Goal: Task Accomplishment & Management: Use online tool/utility

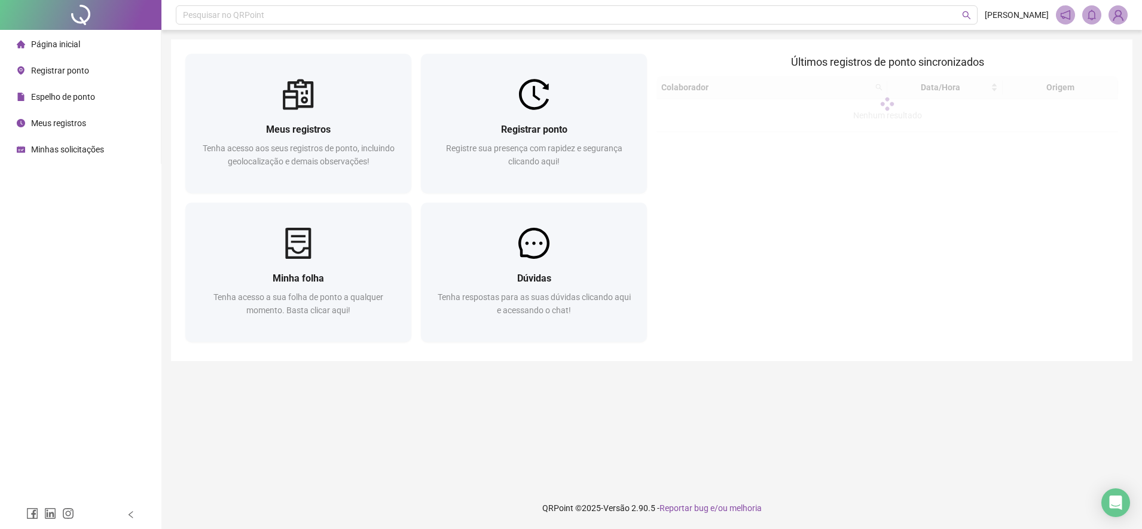
click at [49, 68] on span "Registrar ponto" at bounding box center [60, 71] width 58 height 10
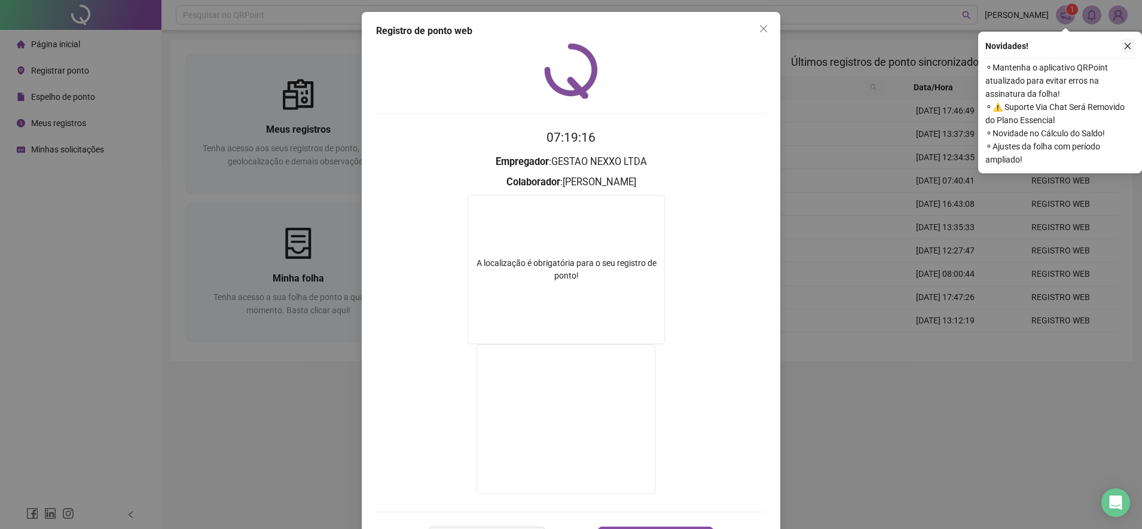
click at [1125, 49] on icon "close" at bounding box center [1127, 46] width 8 height 8
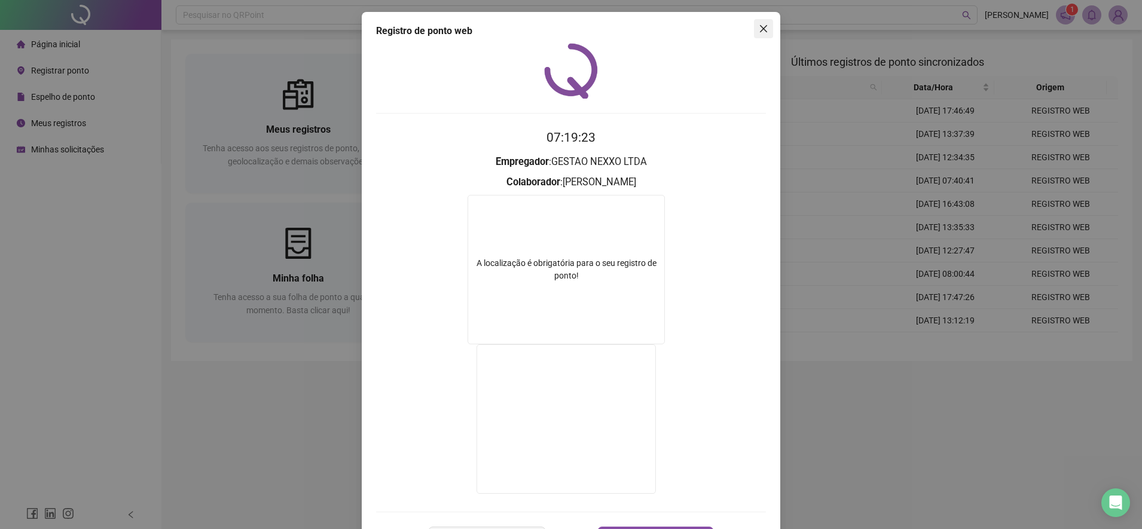
click at [756, 22] on button "Close" at bounding box center [763, 28] width 19 height 19
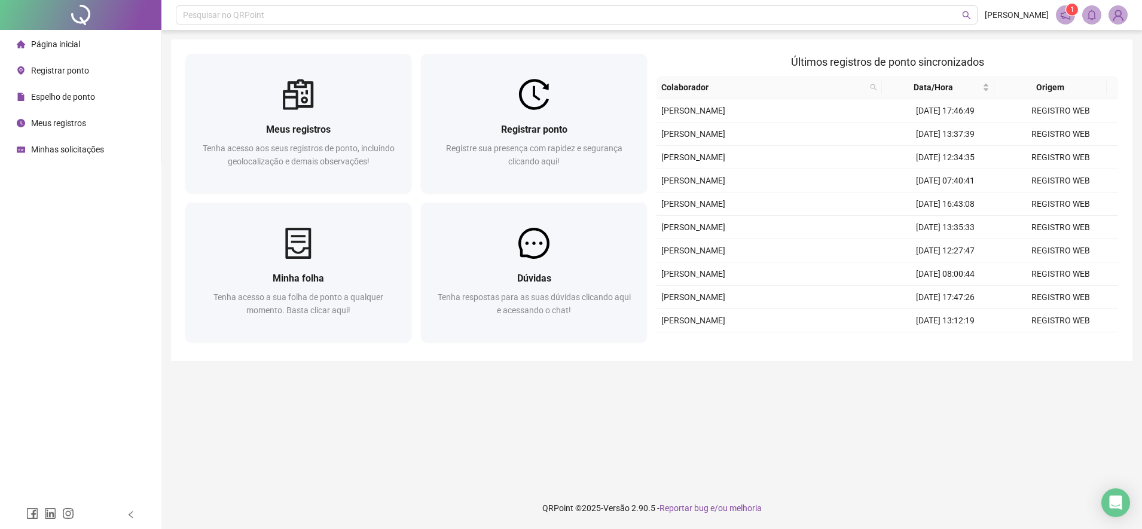
click at [56, 66] on span "Registrar ponto" at bounding box center [60, 71] width 58 height 10
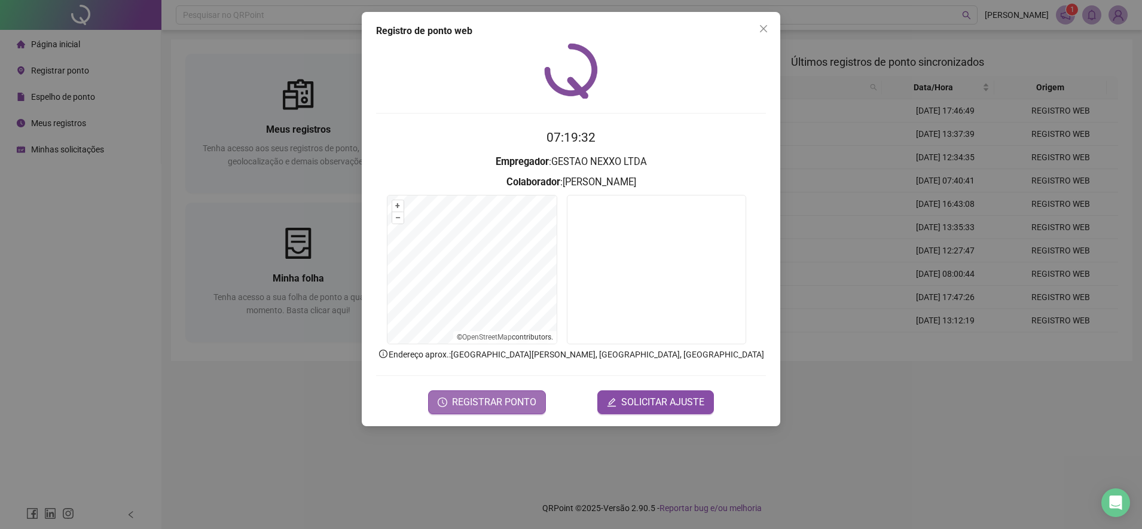
click at [481, 403] on span "REGISTRAR PONTO" at bounding box center [494, 402] width 84 height 14
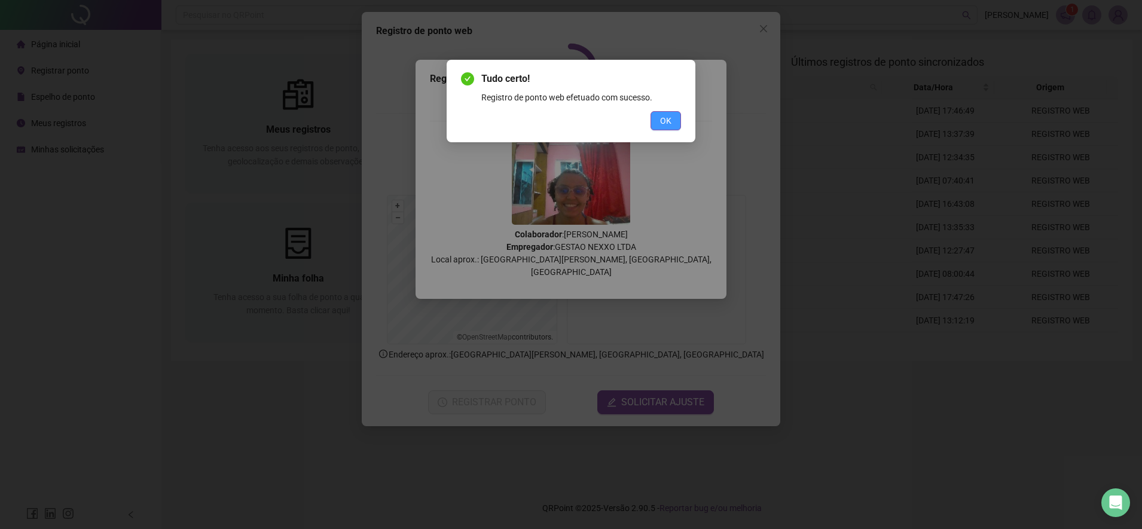
click at [660, 120] on span "OK" at bounding box center [665, 120] width 11 height 13
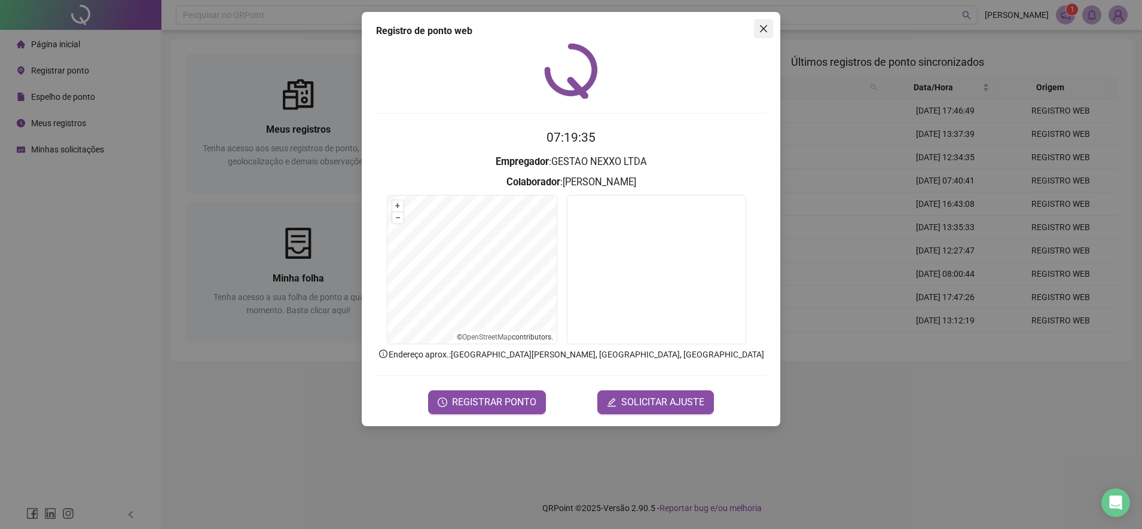
click at [759, 29] on icon "close" at bounding box center [763, 29] width 10 height 10
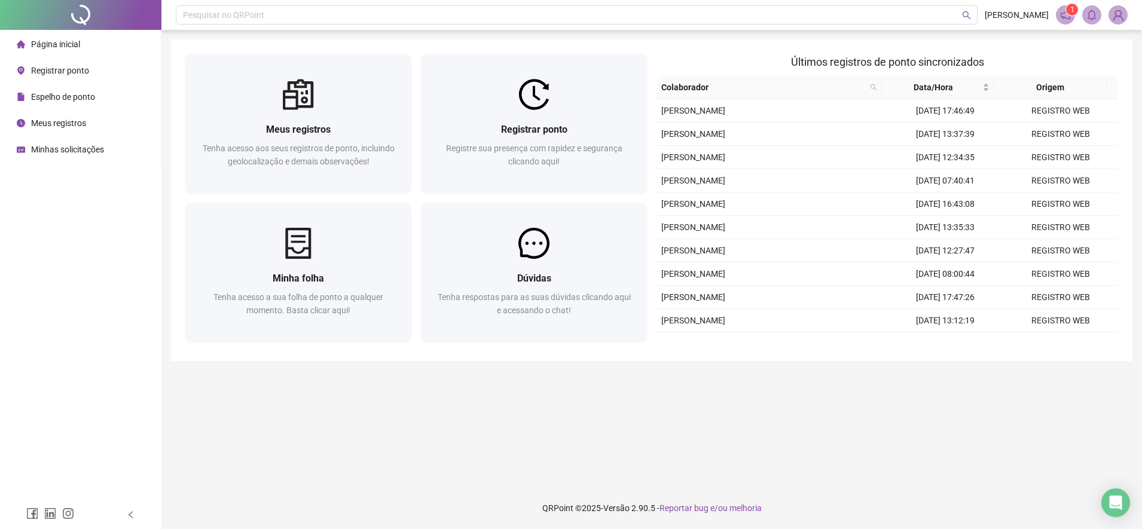
click at [56, 70] on span "Registrar ponto" at bounding box center [60, 71] width 58 height 10
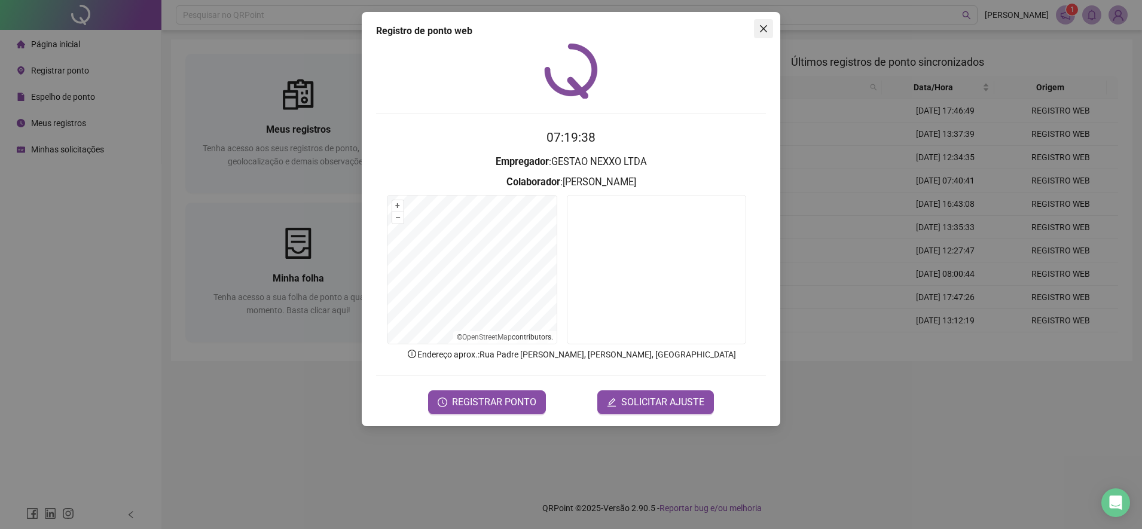
click at [758, 28] on span "Close" at bounding box center [763, 29] width 19 height 10
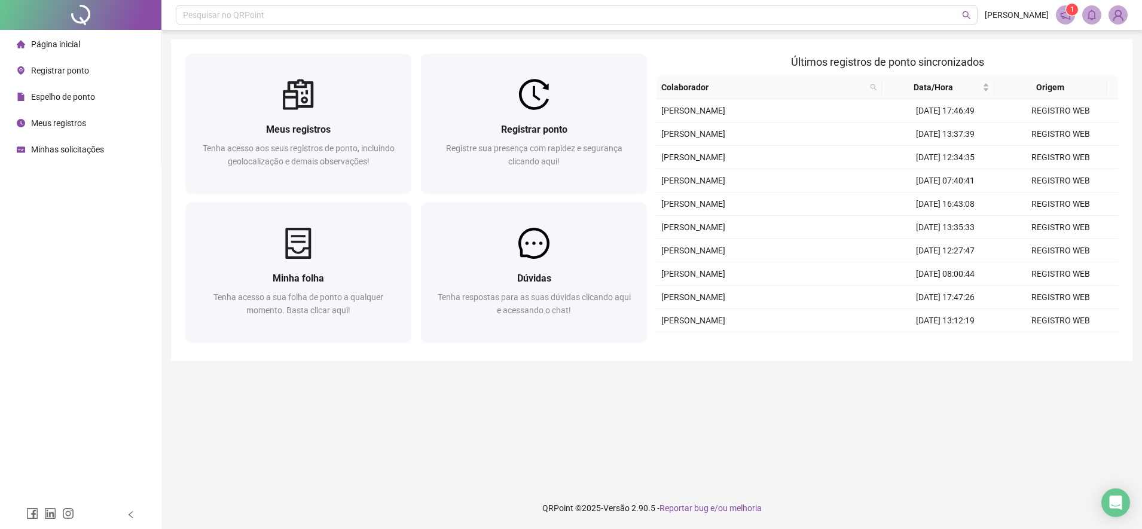
click at [57, 98] on span "Espelho de ponto" at bounding box center [63, 97] width 64 height 10
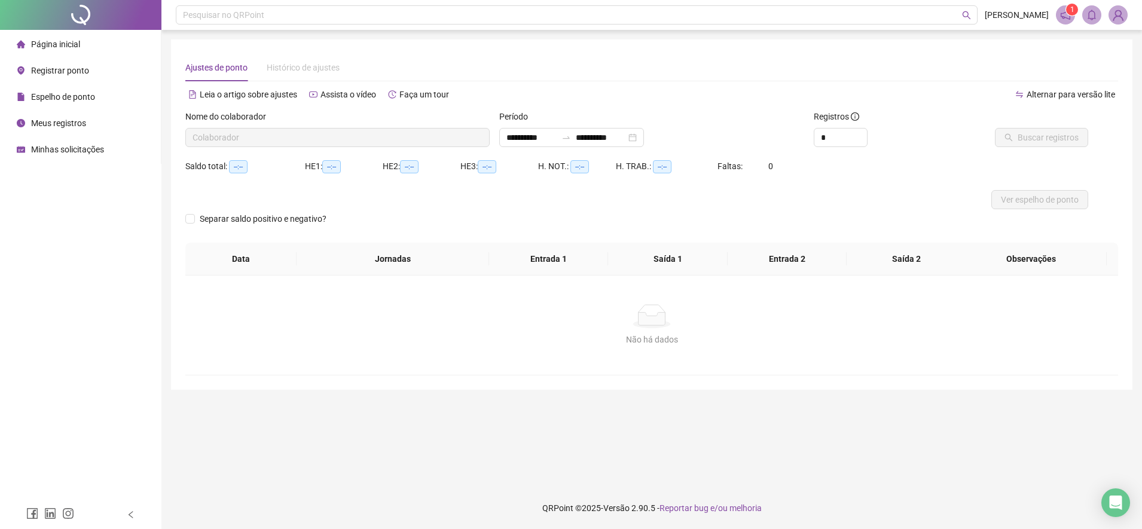
type input "**********"
click at [1023, 141] on span "Buscar registros" at bounding box center [1047, 137] width 61 height 13
